Goal: Transaction & Acquisition: Purchase product/service

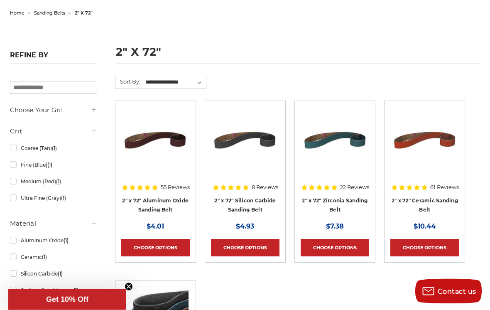
scroll to position [84, 0]
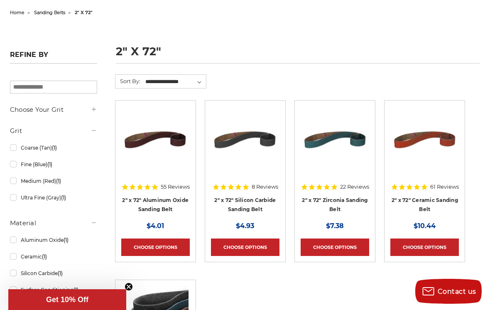
click at [162, 205] on link "2" x 72" Aluminum Oxide Sanding Belt" at bounding box center [155, 205] width 66 height 16
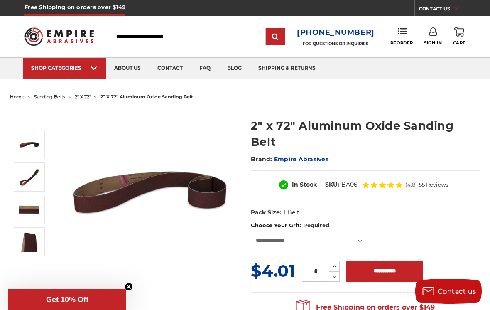
click at [361, 234] on select "**********" at bounding box center [309, 240] width 116 height 13
select select "****"
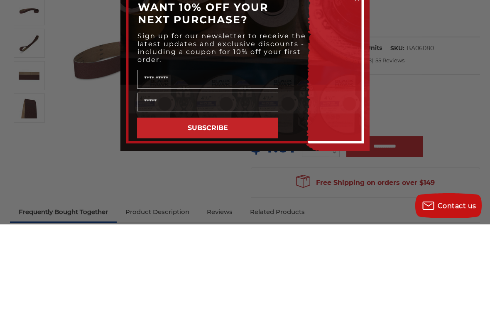
scroll to position [134, 0]
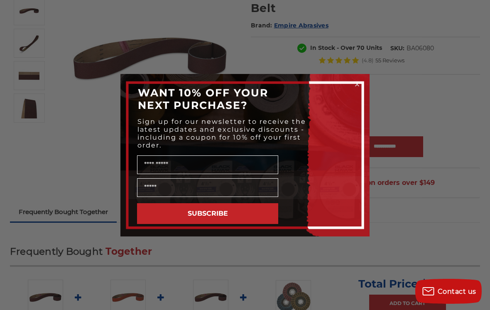
click at [365, 84] on form "WANT 10% OFF YOUR NEXT PURCHASE? Sign up for our newsletter to receive the late…" at bounding box center [245, 155] width 249 height 163
click at [359, 88] on circle "Close dialog" at bounding box center [358, 84] width 8 height 8
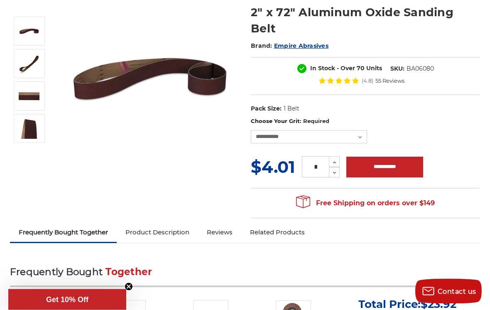
scroll to position [103, 0]
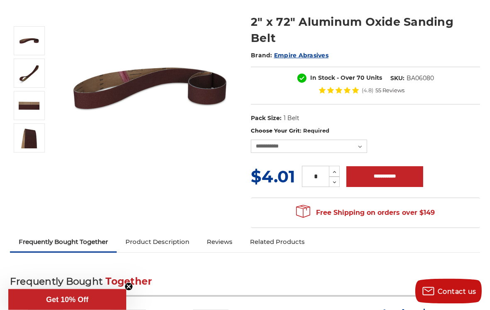
click at [338, 169] on icon at bounding box center [335, 172] width 6 height 7
click at [340, 166] on button "Increase Quantity:" at bounding box center [334, 171] width 11 height 11
click at [339, 166] on button "Increase Quantity:" at bounding box center [334, 171] width 11 height 11
click at [340, 166] on div "* Increase Quantity: Decrease Quantity:" at bounding box center [321, 176] width 51 height 21
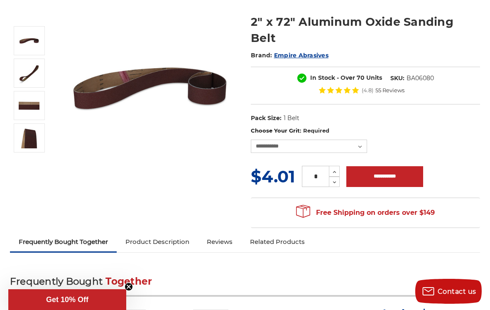
click at [338, 166] on button "Increase Quantity:" at bounding box center [334, 171] width 11 height 11
click at [341, 166] on div "* Increase Quantity: Decrease Quantity:" at bounding box center [321, 176] width 51 height 21
click at [340, 166] on button "Increase Quantity:" at bounding box center [334, 171] width 11 height 11
type input "*"
click at [340, 166] on div "* Increase Quantity: Decrease Quantity:" at bounding box center [321, 176] width 51 height 21
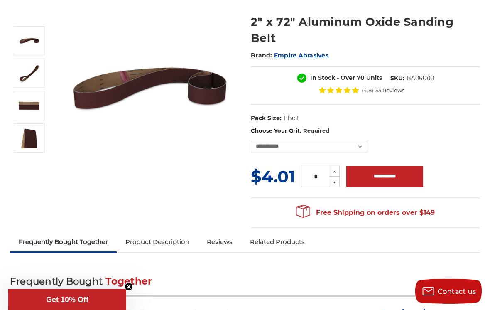
click at [344, 166] on div "* Increase Quantity: Decrease Quantity:" at bounding box center [321, 176] width 51 height 21
click at [345, 166] on div "* Increase Quantity: Decrease Quantity:" at bounding box center [321, 176] width 51 height 21
click at [344, 166] on div "* Increase Quantity: Decrease Quantity:" at bounding box center [321, 176] width 51 height 21
click at [350, 166] on input "**********" at bounding box center [385, 176] width 77 height 21
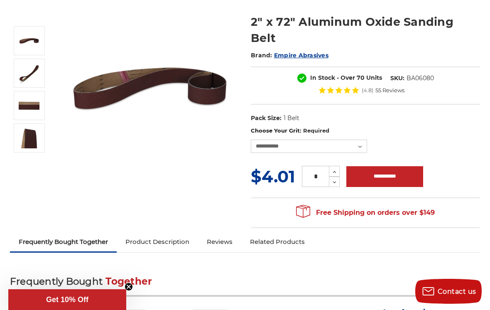
type input "**********"
click at [332, 168] on icon at bounding box center [335, 171] width 6 height 7
type input "*"
type input "**********"
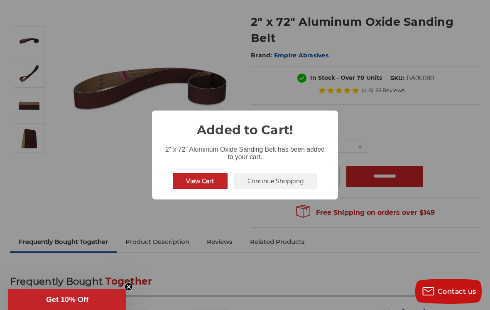
click at [340, 152] on div "× Added to Cart! 2" x 72" Aluminum Oxide Sanding Belt has been added to your ca…" at bounding box center [245, 155] width 490 height 310
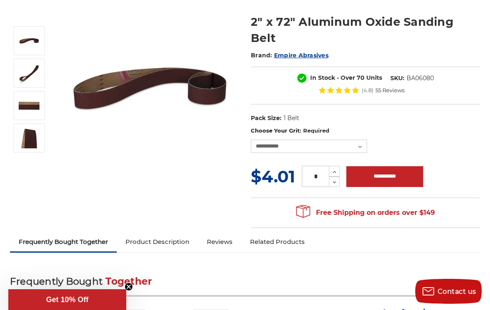
click at [340, 151] on div "× Added to Cart! 2" x 72" Aluminum Oxide Sanding Belt has been added to your ca…" at bounding box center [245, 155] width 490 height 310
click at [335, 171] on use at bounding box center [334, 172] width 3 height 2
click at [334, 168] on icon at bounding box center [335, 171] width 6 height 7
type input "**"
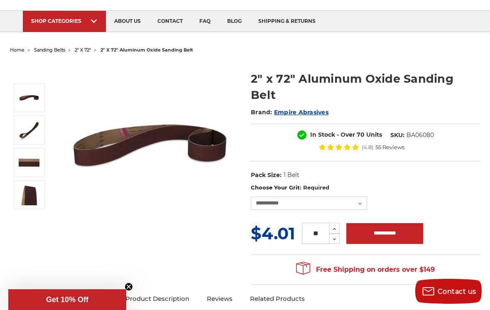
scroll to position [0, 0]
